Goal: Transaction & Acquisition: Purchase product/service

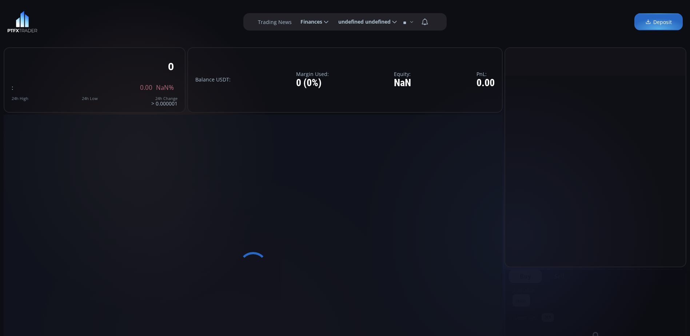
click at [653, 22] on span "Deposit" at bounding box center [658, 22] width 27 height 8
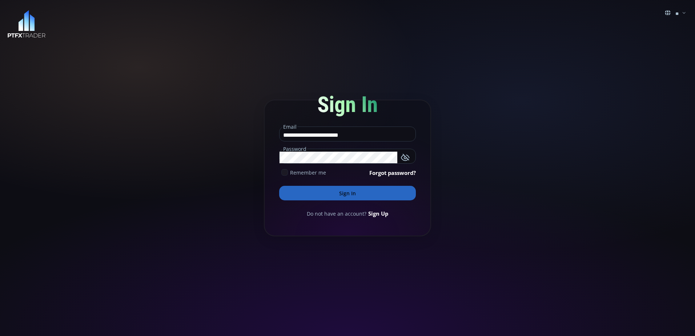
click at [321, 194] on button "Sign In" at bounding box center [347, 193] width 137 height 15
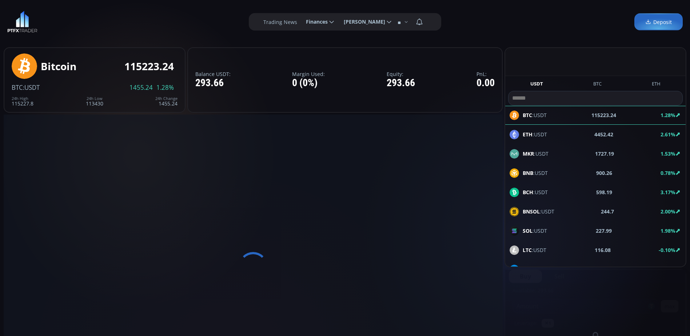
click at [655, 20] on span "Deposit" at bounding box center [658, 22] width 27 height 8
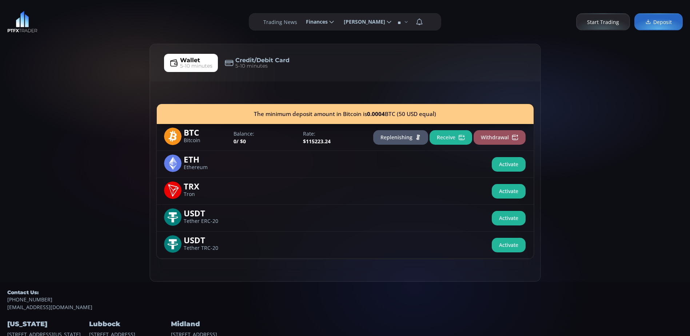
click at [448, 135] on button "Receive" at bounding box center [450, 137] width 43 height 15
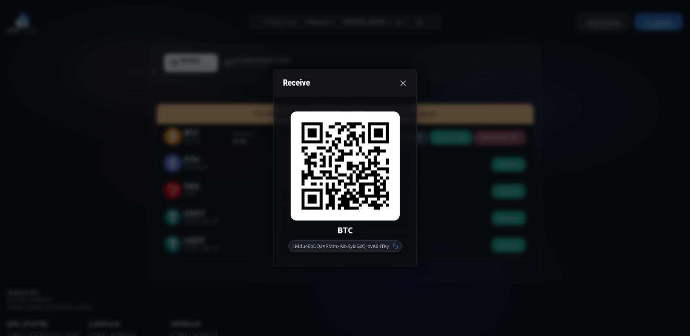
click at [396, 244] on icon at bounding box center [395, 246] width 5 height 5
click at [401, 83] on icon at bounding box center [402, 83] width 9 height 9
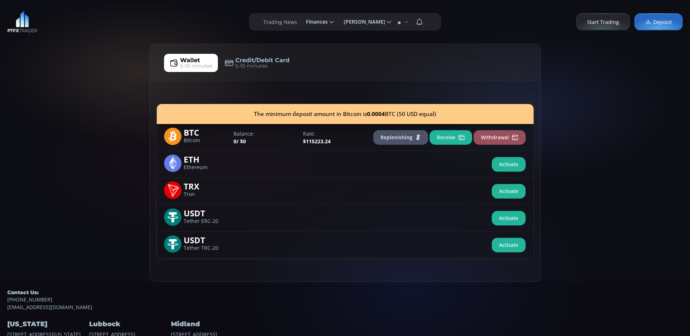
click at [594, 22] on span "Start Trading" at bounding box center [603, 22] width 32 height 8
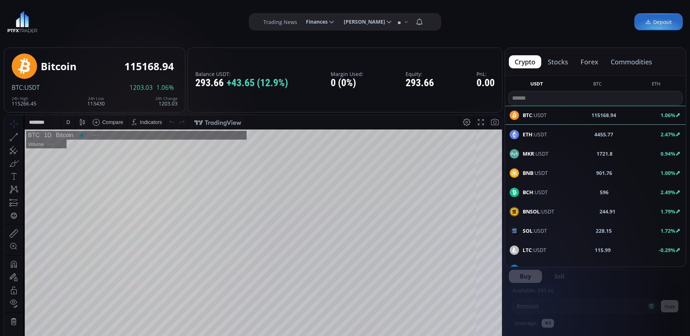
scroll to position [101, 0]
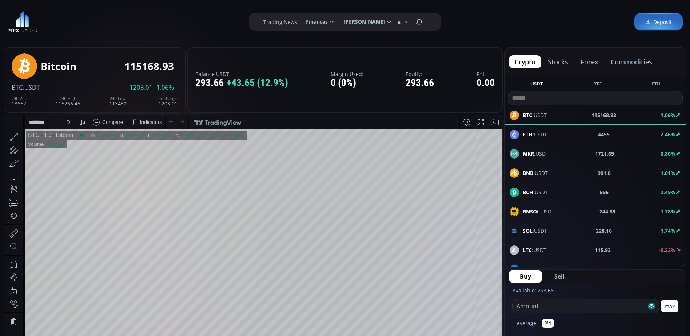
click at [389, 21] on icon at bounding box center [389, 22] width 7 height 7
click at [338, 21] on input "**********" at bounding box center [338, 22] width 0 height 8
click at [385, 21] on span "[PERSON_NAME]" at bounding box center [361, 22] width 47 height 15
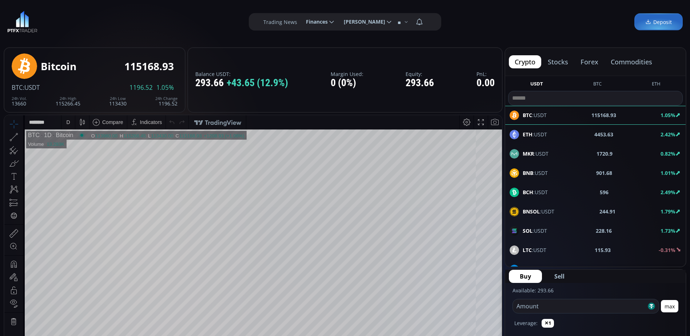
click at [338, 21] on input "**********" at bounding box center [338, 22] width 0 height 8
click at [653, 20] on span "Deposit" at bounding box center [658, 22] width 27 height 8
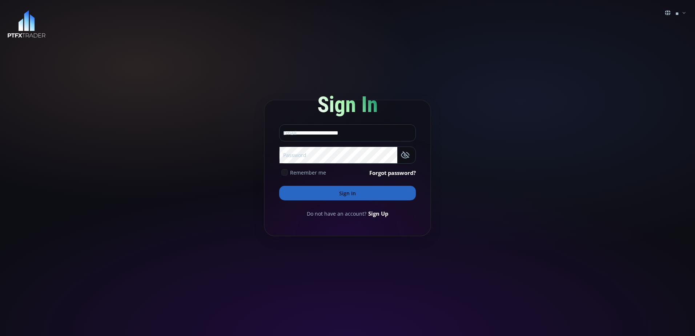
click at [360, 190] on button "Sign In" at bounding box center [347, 193] width 137 height 15
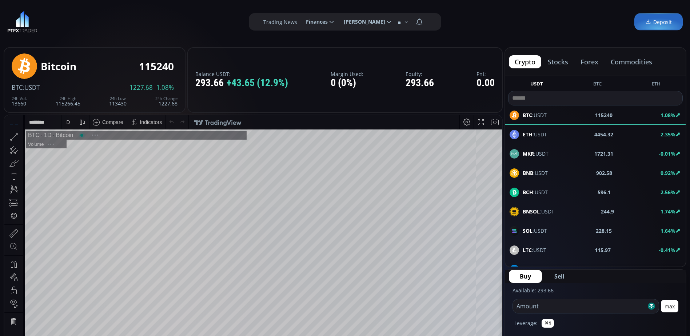
scroll to position [101, 0]
click at [656, 20] on span "Deposit" at bounding box center [658, 22] width 27 height 8
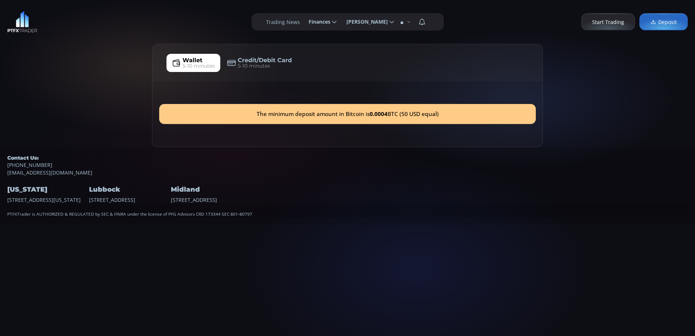
click at [199, 62] on span "5-10 minutes" at bounding box center [198, 66] width 32 height 8
click at [241, 119] on div "The minimum deposit amount in Bitcoin is 0.0004 BTC (50 USD equal)" at bounding box center [347, 114] width 377 height 20
click at [204, 63] on span "5-10 minutes" at bounding box center [198, 66] width 32 height 8
click at [662, 20] on span "Deposit" at bounding box center [663, 22] width 27 height 8
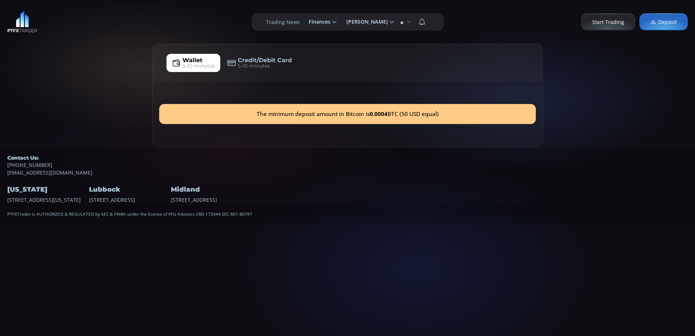
click at [198, 63] on span "5-10 minutes" at bounding box center [198, 66] width 32 height 8
click at [254, 57] on span "Credit/Debit Card" at bounding box center [265, 60] width 54 height 9
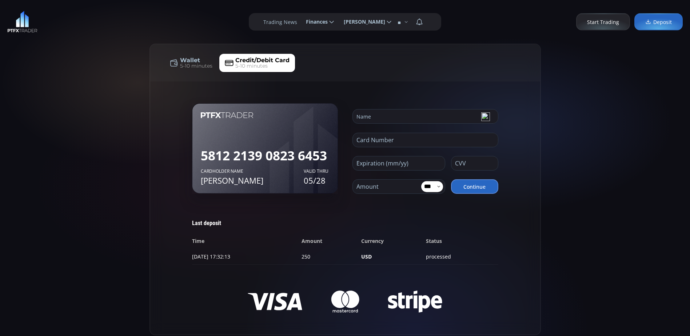
click at [191, 63] on span "5-10 minutes" at bounding box center [196, 66] width 32 height 8
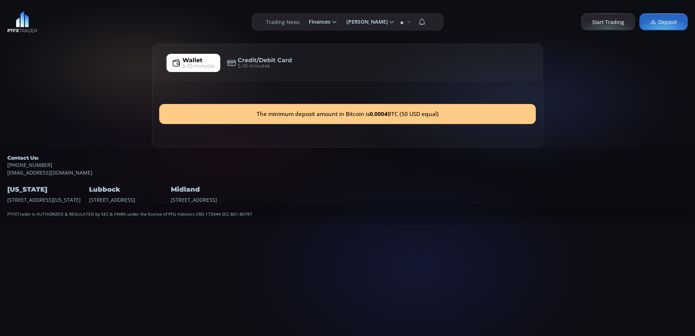
click at [618, 22] on span "Start Trading" at bounding box center [608, 22] width 32 height 8
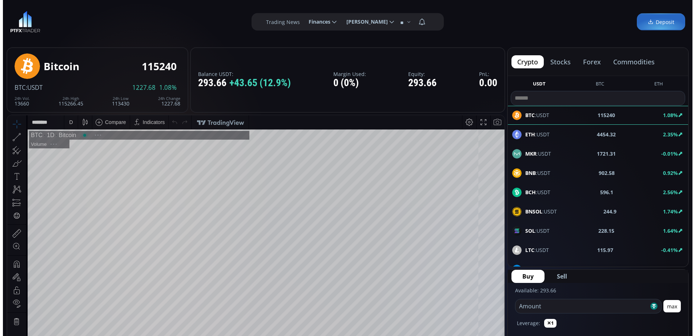
scroll to position [101, 0]
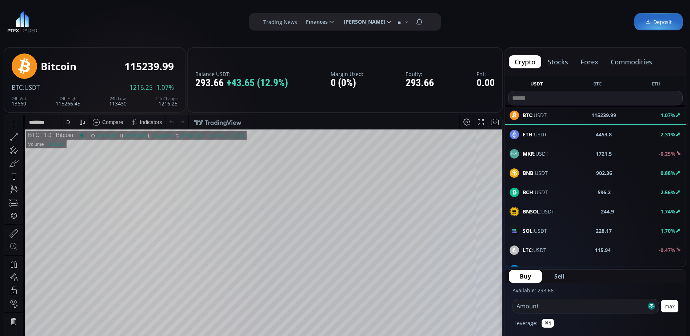
click at [654, 21] on span "Deposit" at bounding box center [658, 22] width 27 height 8
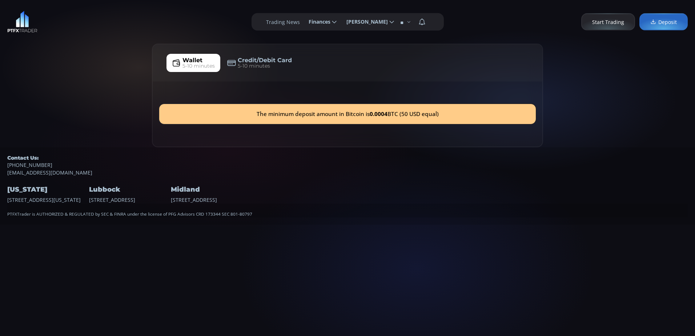
click at [178, 61] on use at bounding box center [176, 62] width 7 height 7
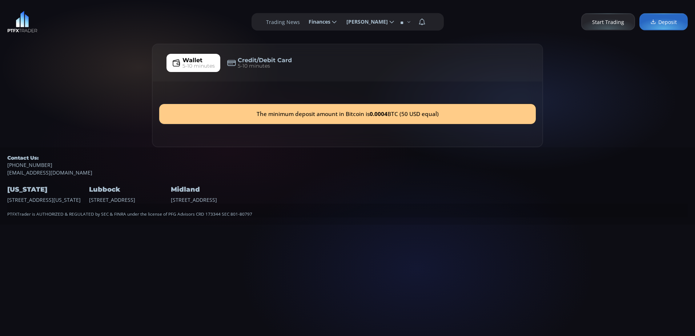
click at [205, 62] on span "Wallet 5-10 minutes" at bounding box center [198, 63] width 32 height 14
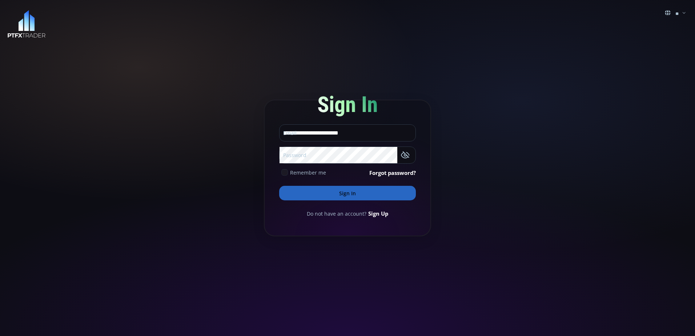
click at [284, 172] on icon at bounding box center [284, 172] width 7 height 7
click at [306, 190] on button "Sign In" at bounding box center [347, 193] width 137 height 15
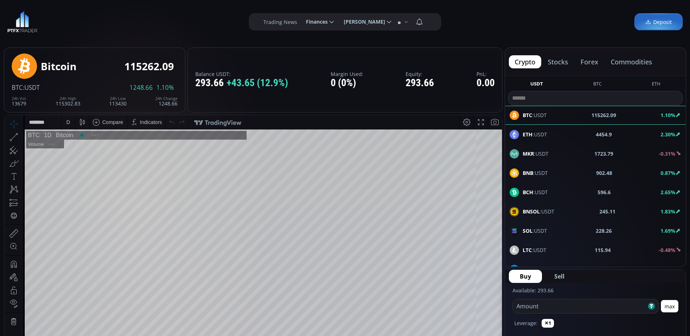
scroll to position [101, 0]
click at [658, 23] on span "Deposit" at bounding box center [658, 22] width 27 height 8
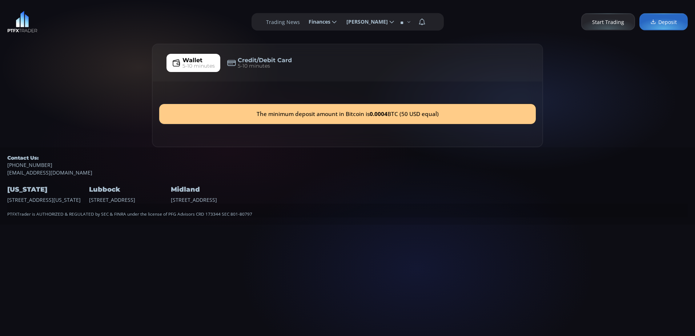
click at [301, 113] on div "The minimum deposit amount in Bitcoin is 0.0004 BTC (50 USD equal)" at bounding box center [347, 114] width 377 height 20
click at [196, 61] on span "Wallet" at bounding box center [192, 60] width 20 height 9
click at [196, 63] on span "5-10 minutes" at bounding box center [198, 66] width 32 height 8
click at [195, 63] on span "5-10 minutes" at bounding box center [198, 66] width 32 height 8
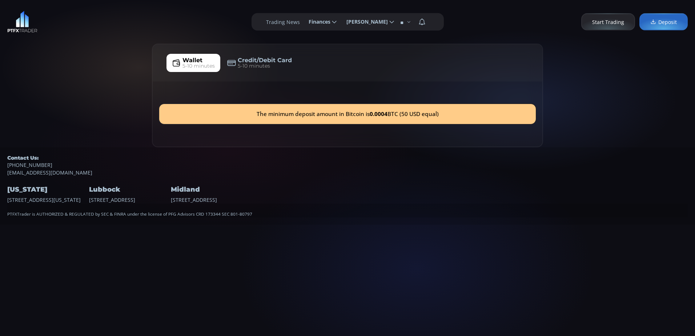
click at [191, 61] on span "Wallet" at bounding box center [192, 60] width 20 height 9
click at [190, 61] on span "Wallet" at bounding box center [192, 60] width 20 height 9
click at [23, 24] on img at bounding box center [22, 22] width 30 height 22
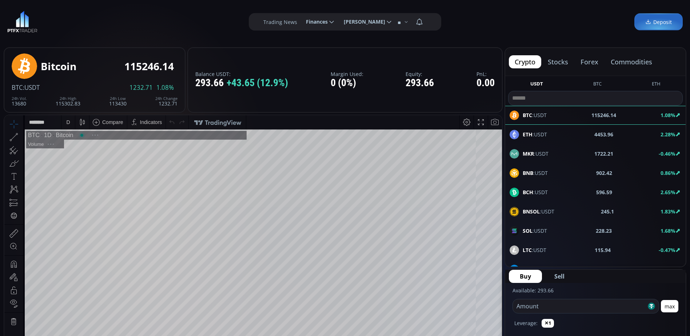
scroll to position [101, 0]
click at [213, 82] on div "293.66 +43.65 (12.9%)" at bounding box center [241, 82] width 93 height 11
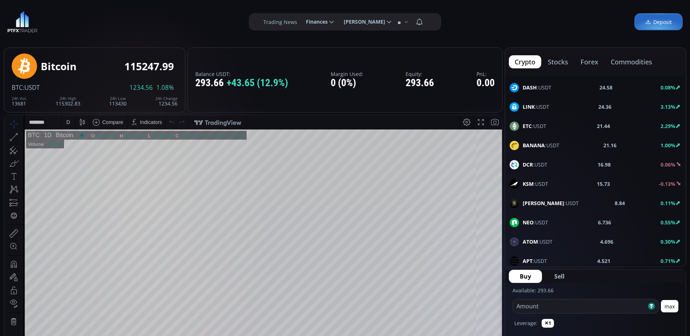
scroll to position [0, 0]
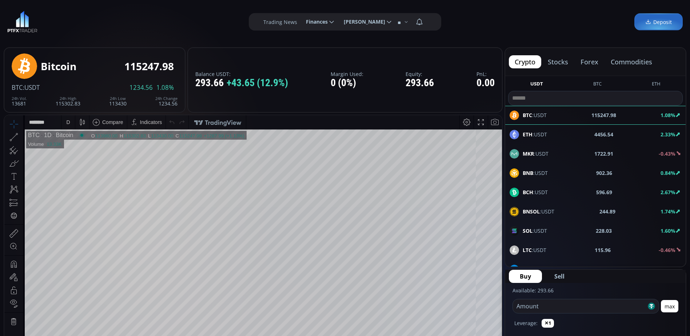
click at [651, 23] on icon at bounding box center [648, 22] width 6 height 6
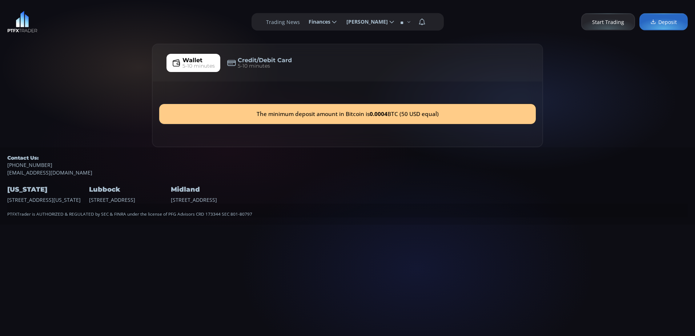
click at [412, 117] on div "The minimum deposit amount in Bitcoin is 0.0004 BTC (50 USD equal)" at bounding box center [347, 114] width 377 height 20
click at [247, 62] on span "Credit/Debit Card" at bounding box center [265, 60] width 54 height 9
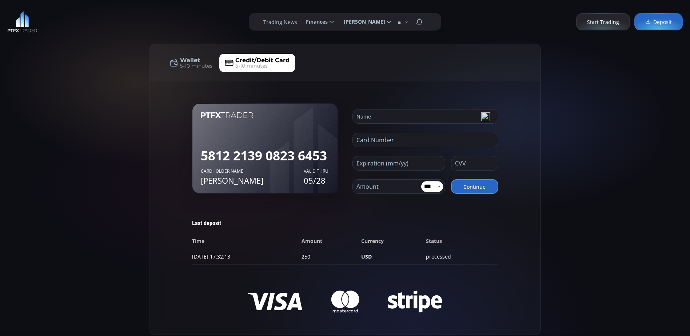
click at [180, 63] on link "Wallet 5-10 minutes" at bounding box center [191, 63] width 54 height 18
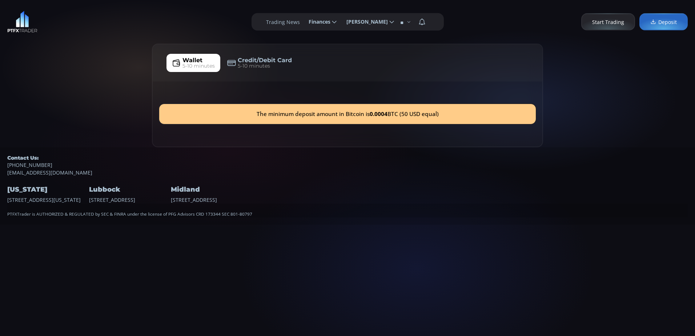
click at [205, 116] on div "The minimum deposit amount in Bitcoin is 0.0004 BTC (50 USD equal)" at bounding box center [347, 114] width 377 height 20
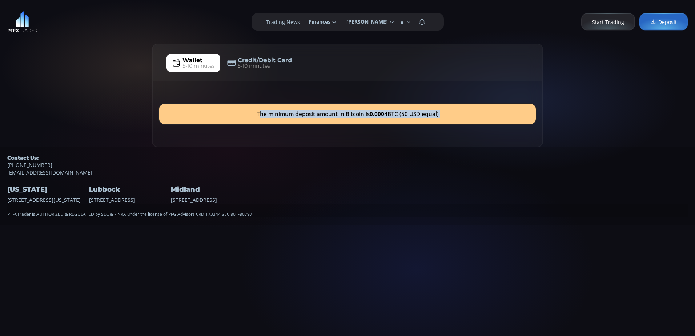
click at [205, 116] on div "The minimum deposit amount in Bitcoin is 0.0004 BTC (50 USD equal)" at bounding box center [347, 114] width 377 height 20
click at [202, 116] on div "The minimum deposit amount in Bitcoin is 0.0004 BTC (50 USD equal)" at bounding box center [347, 114] width 377 height 20
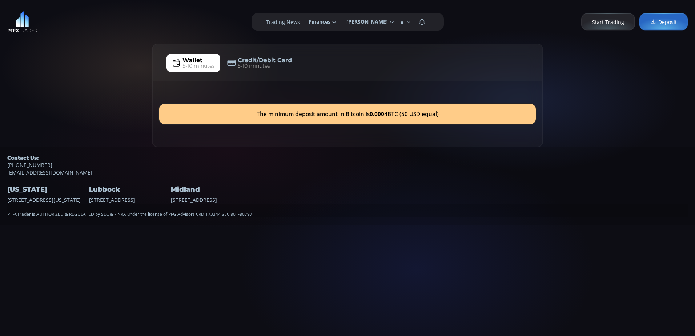
click at [414, 76] on div "Wallet 5-10 minutes Credit/Debit Card 5-10 minutes" at bounding box center [348, 62] width 390 height 37
click at [654, 22] on icon at bounding box center [653, 22] width 6 height 6
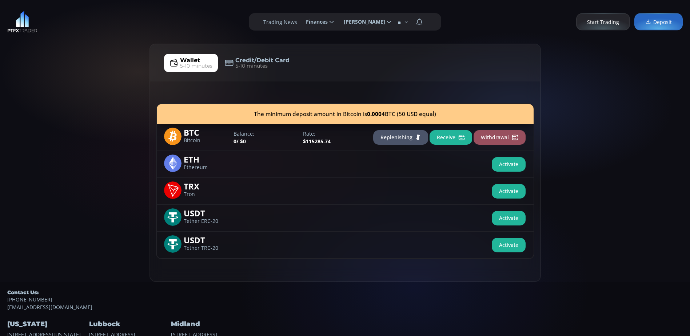
click at [401, 134] on button "Replenishing" at bounding box center [400, 137] width 55 height 15
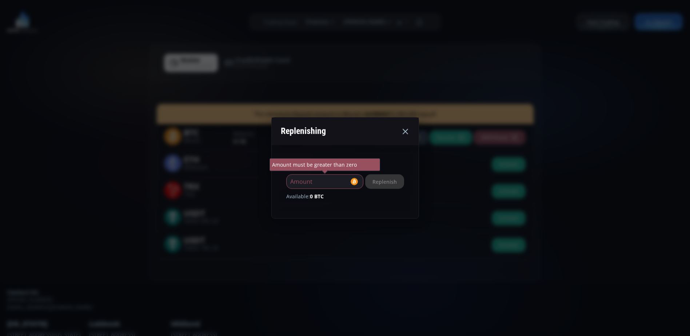
click at [408, 131] on use at bounding box center [404, 131] width 5 height 5
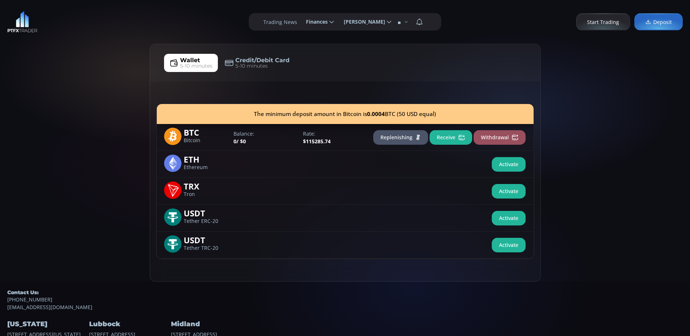
click at [443, 137] on button "Receive" at bounding box center [450, 137] width 43 height 15
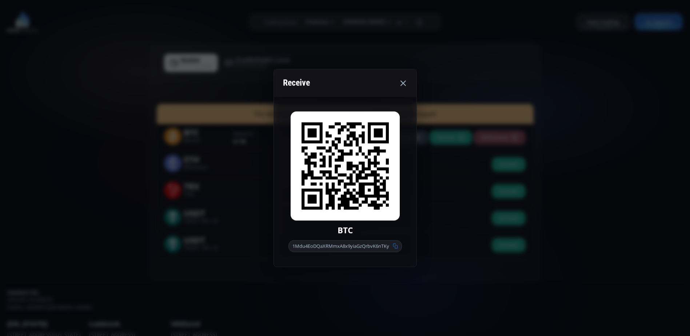
click at [402, 83] on use at bounding box center [402, 82] width 5 height 5
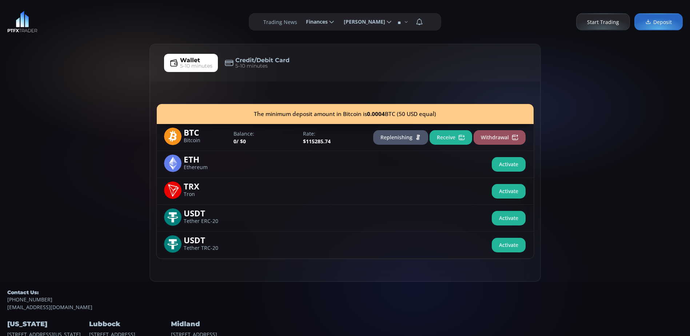
click at [190, 136] on span "BTC" at bounding box center [206, 132] width 44 height 8
click at [407, 135] on button "Replenishing" at bounding box center [400, 137] width 55 height 15
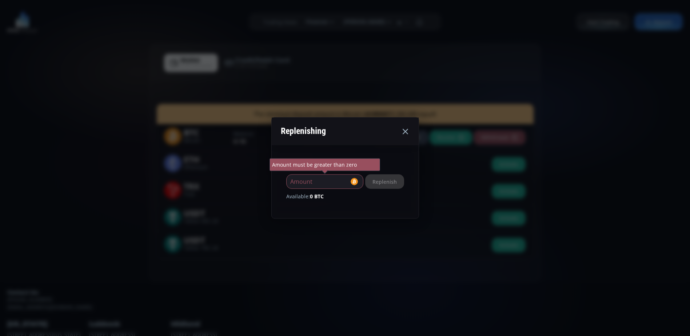
drag, startPoint x: 289, startPoint y: 184, endPoint x: 251, endPoint y: 184, distance: 37.4
click at [251, 184] on div "Replenishing BTC * Amount Amount must be greater than zero Replenish Available:…" at bounding box center [345, 168] width 690 height 336
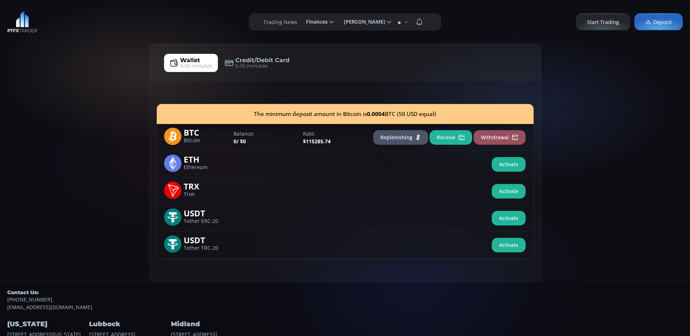
click at [601, 21] on span "Start Trading" at bounding box center [603, 22] width 32 height 8
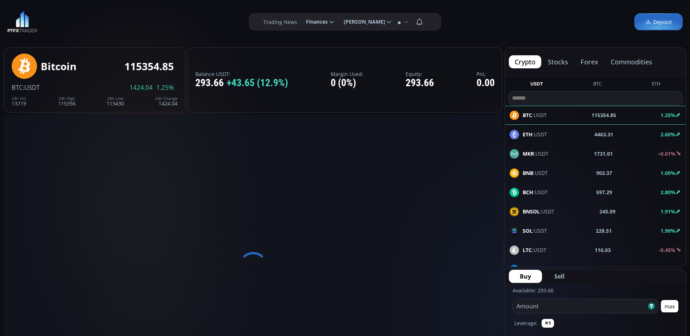
scroll to position [101, 0]
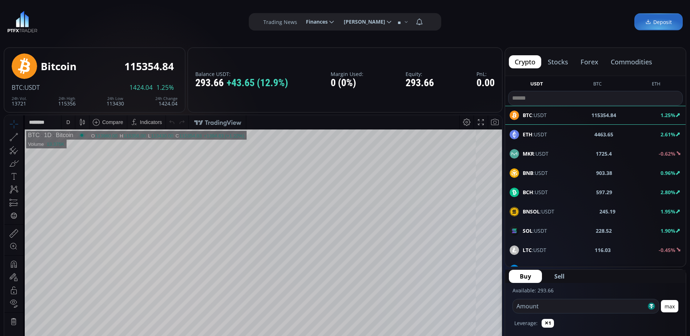
click at [657, 23] on span "Deposit" at bounding box center [658, 22] width 27 height 8
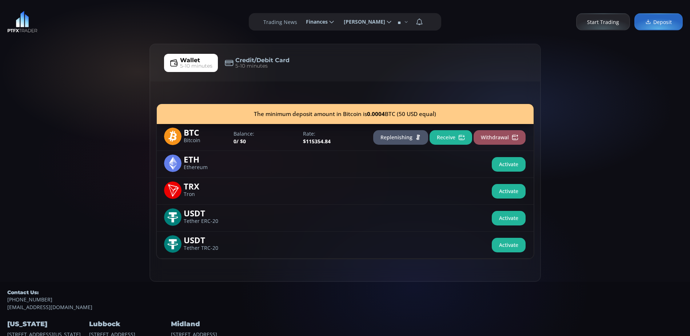
scroll to position [31, 0]
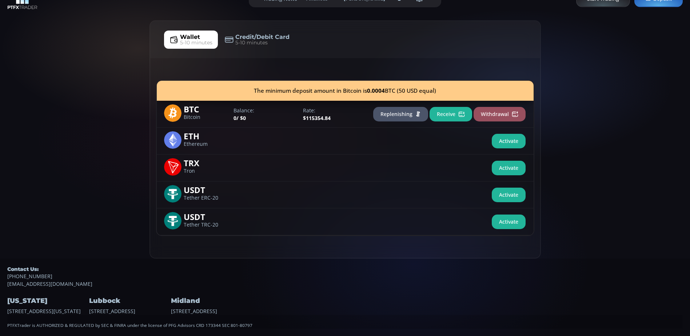
click at [243, 115] on span "/ $0" at bounding box center [240, 118] width 9 height 7
drag, startPoint x: 243, startPoint y: 108, endPoint x: 246, endPoint y: 112, distance: 5.5
click at [246, 115] on span "/ $0" at bounding box center [240, 118] width 9 height 7
click at [236, 112] on div "Balance: 0 / $0" at bounding box center [264, 114] width 69 height 15
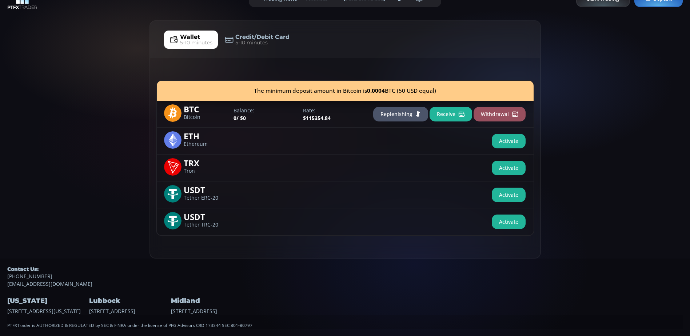
click at [397, 107] on button "Replenishing" at bounding box center [400, 114] width 55 height 15
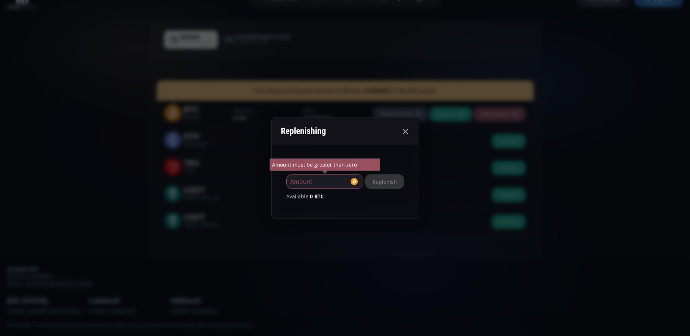
drag, startPoint x: 293, startPoint y: 184, endPoint x: 278, endPoint y: 182, distance: 15.0
click at [278, 182] on div "BTC * Amount Amount must be greater than zero Replenish Available: 0 BTC" at bounding box center [345, 181] width 147 height 73
type input "**"
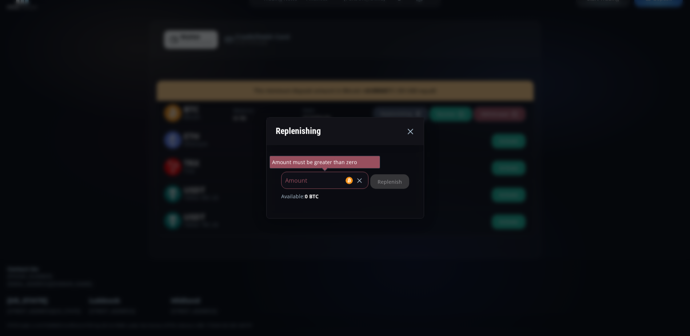
click at [361, 182] on use at bounding box center [359, 180] width 4 height 4
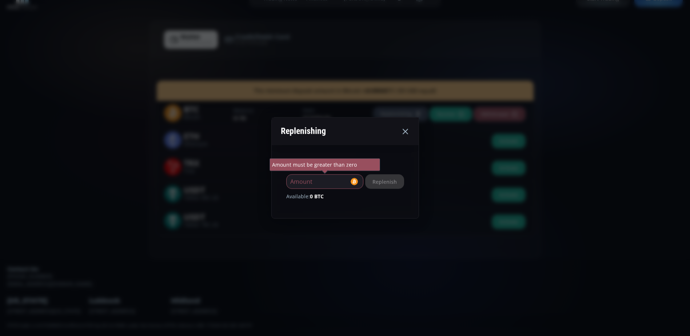
click at [409, 129] on icon at bounding box center [405, 131] width 9 height 9
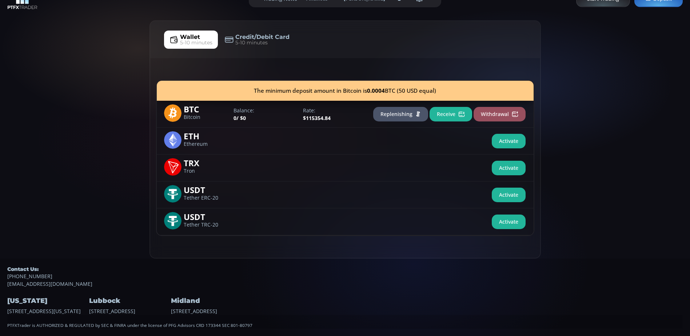
scroll to position [0, 0]
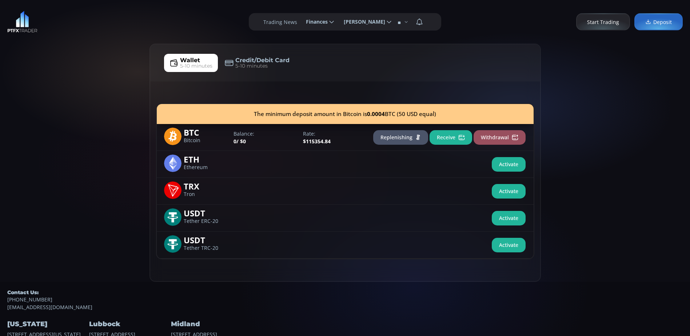
click at [496, 134] on button "Withdrawal" at bounding box center [499, 137] width 52 height 15
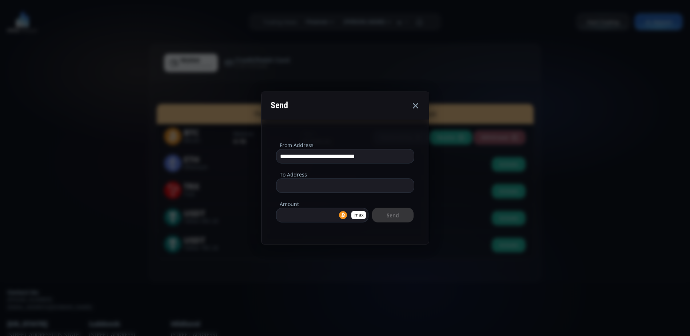
click at [417, 107] on use at bounding box center [415, 105] width 5 height 5
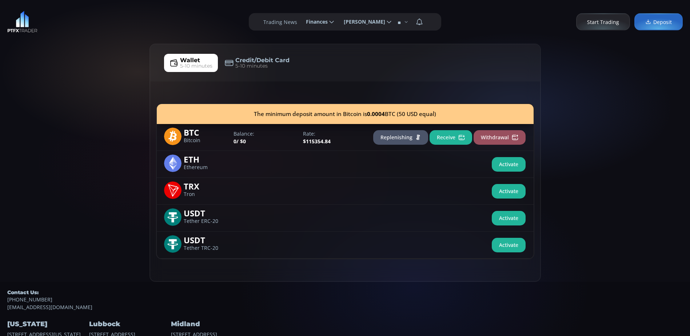
click at [440, 136] on button "Receive" at bounding box center [450, 137] width 43 height 15
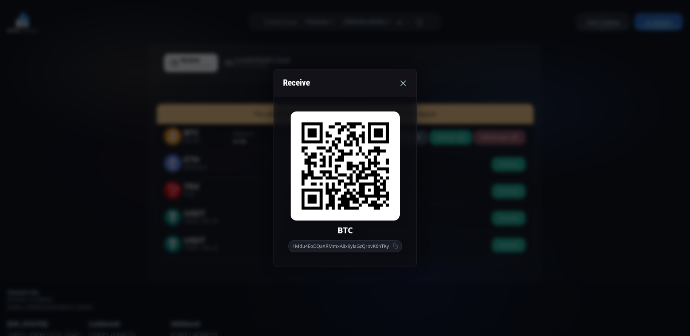
click at [402, 83] on icon at bounding box center [402, 83] width 9 height 9
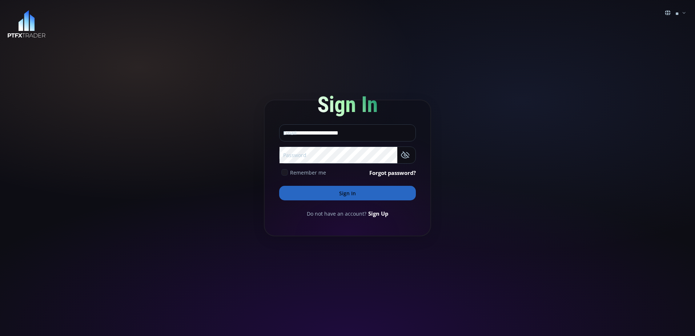
click at [286, 170] on icon at bounding box center [284, 172] width 7 height 7
click at [346, 192] on button "Sign In" at bounding box center [347, 193] width 137 height 15
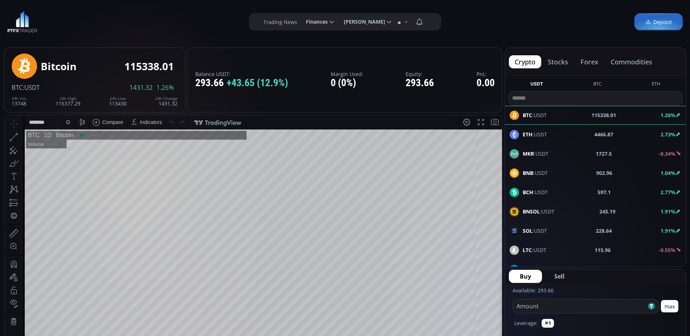
scroll to position [101, 0]
click at [657, 21] on span "Deposit" at bounding box center [658, 22] width 27 height 8
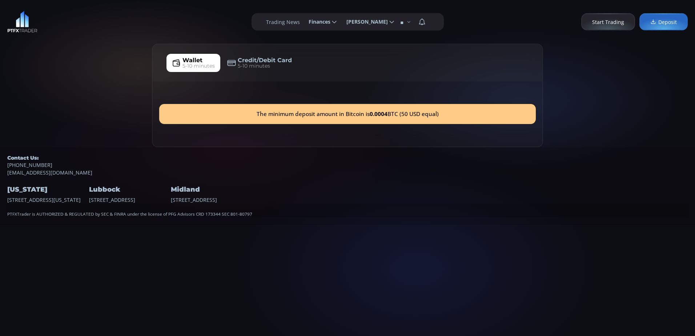
click at [196, 61] on span "Wallet" at bounding box center [192, 60] width 20 height 9
click at [257, 65] on span "5-10 minutes" at bounding box center [254, 66] width 32 height 8
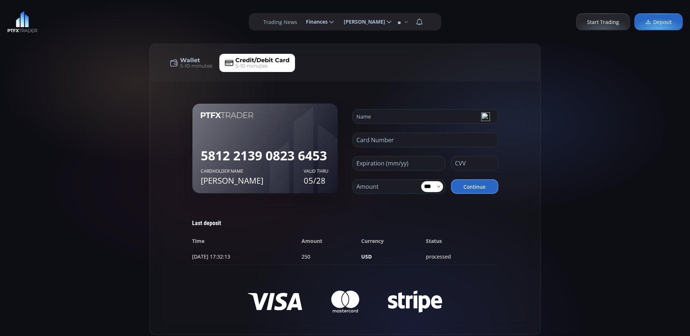
click at [192, 61] on span "Wallet" at bounding box center [190, 60] width 20 height 9
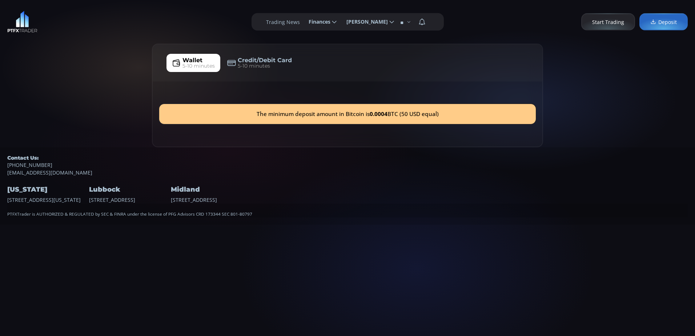
click at [19, 25] on img at bounding box center [22, 22] width 30 height 22
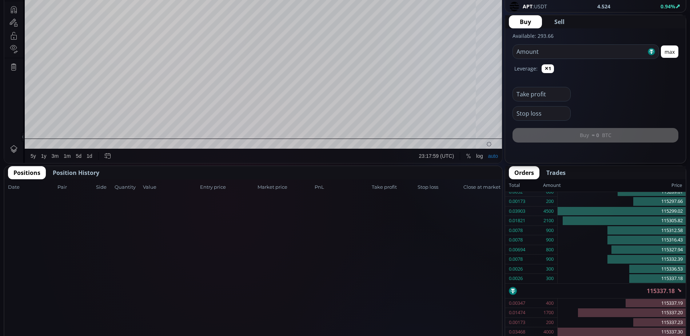
scroll to position [291, 0]
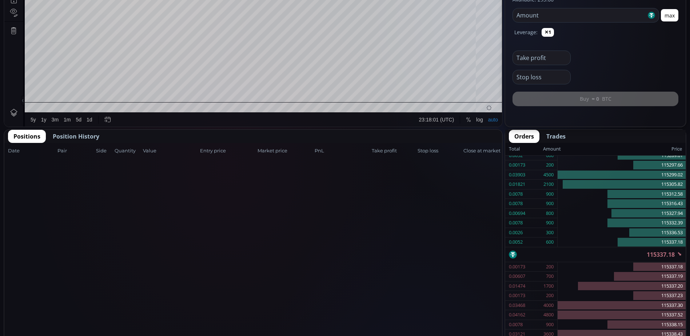
click at [76, 137] on span "Position History" at bounding box center [76, 136] width 47 height 9
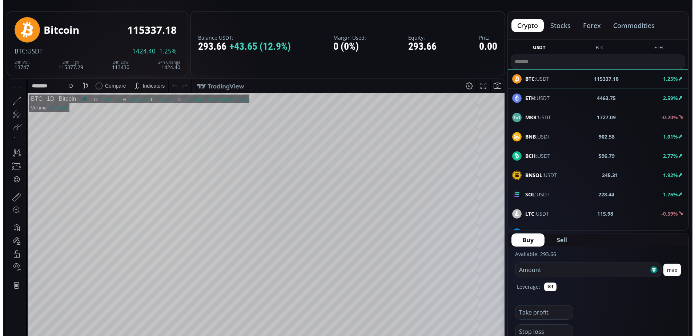
scroll to position [0, 0]
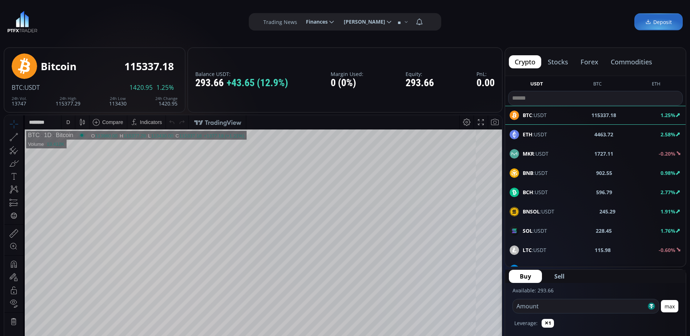
click at [659, 17] on link "Deposit" at bounding box center [658, 21] width 48 height 17
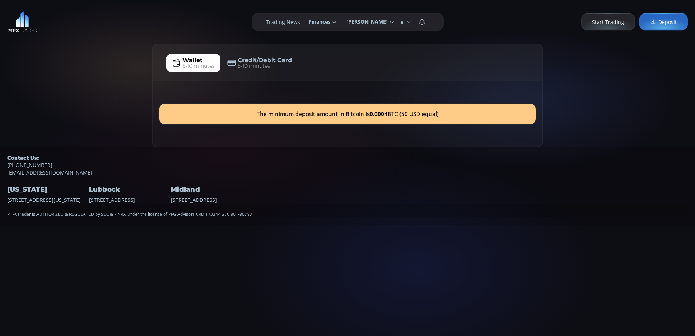
click at [250, 64] on span "5-10 minutes" at bounding box center [254, 66] width 32 height 8
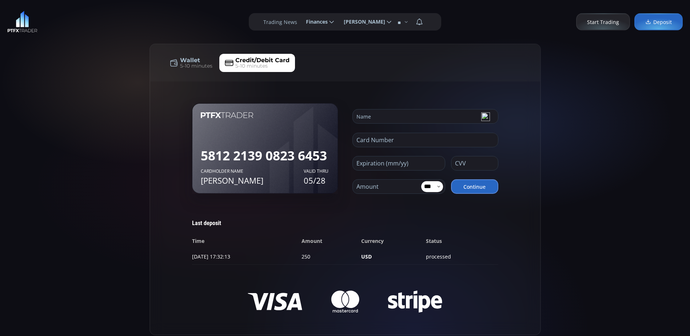
click at [193, 61] on span "Wallet" at bounding box center [190, 60] width 20 height 9
